Goal: Information Seeking & Learning: Understand process/instructions

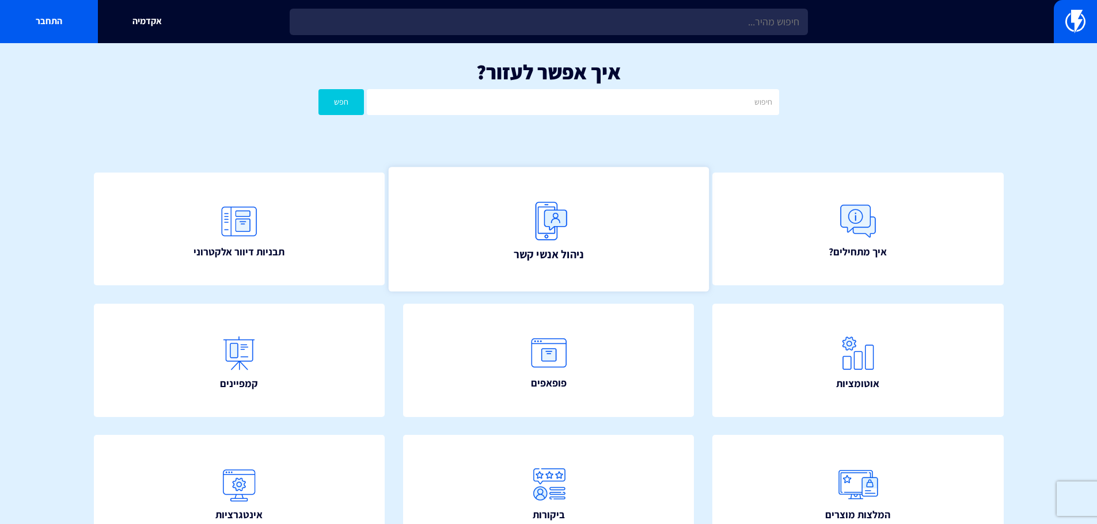
click at [618, 216] on link "ניהול אנשי קשר" at bounding box center [548, 229] width 320 height 124
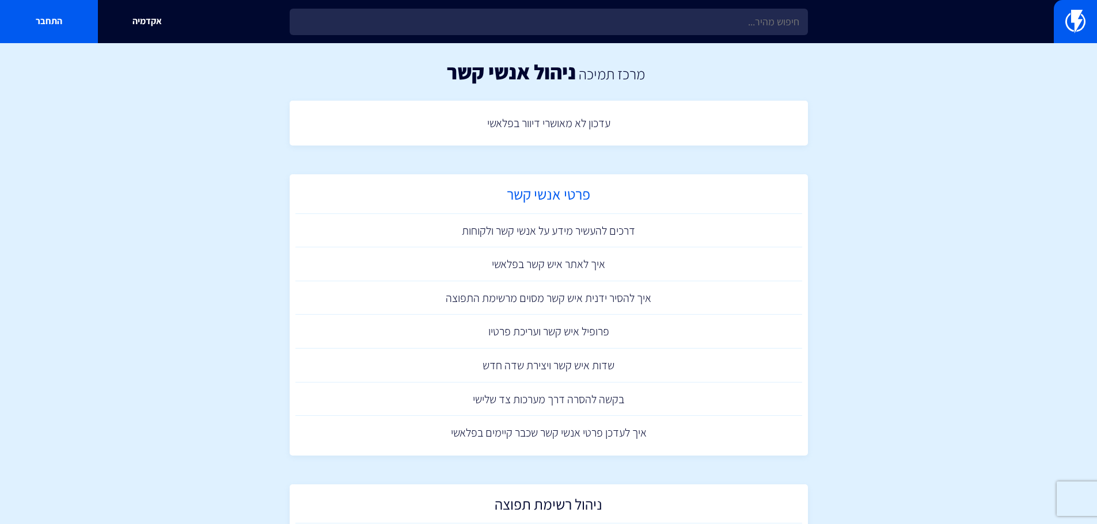
click at [614, 193] on h2 "פרטי אנשי קשר" at bounding box center [548, 197] width 495 height 22
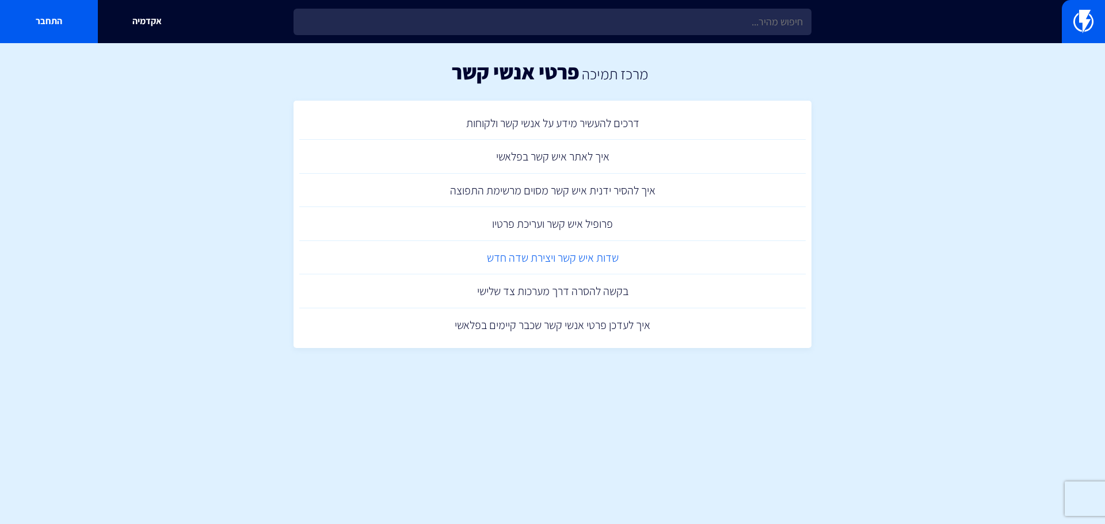
click at [649, 267] on link "שדות איש קשר ויצירת שדה חדש" at bounding box center [552, 258] width 507 height 34
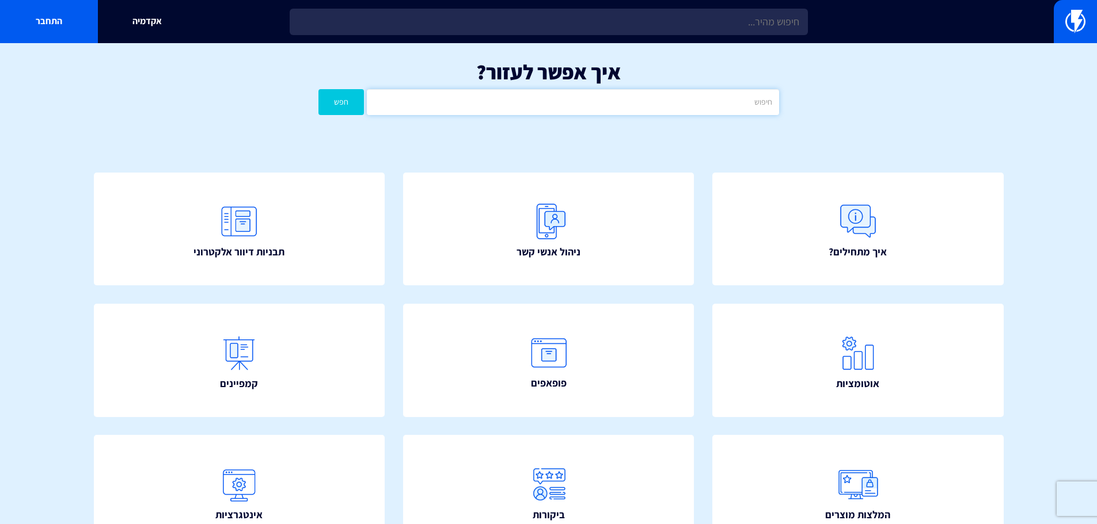
click at [501, 102] on input "text" at bounding box center [573, 102] width 412 height 26
type input "ד"
type input "שם מלא"
click at [318, 89] on button "חפש" at bounding box center [341, 102] width 46 height 26
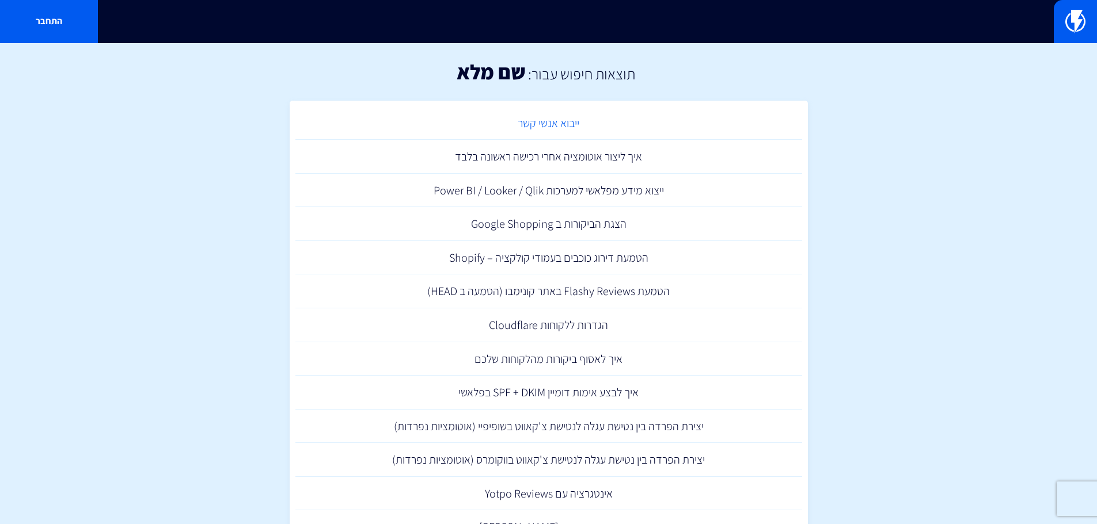
click at [559, 123] on link "ייבוא אנשי קשר" at bounding box center [548, 123] width 507 height 34
